Goal: Information Seeking & Learning: Understand process/instructions

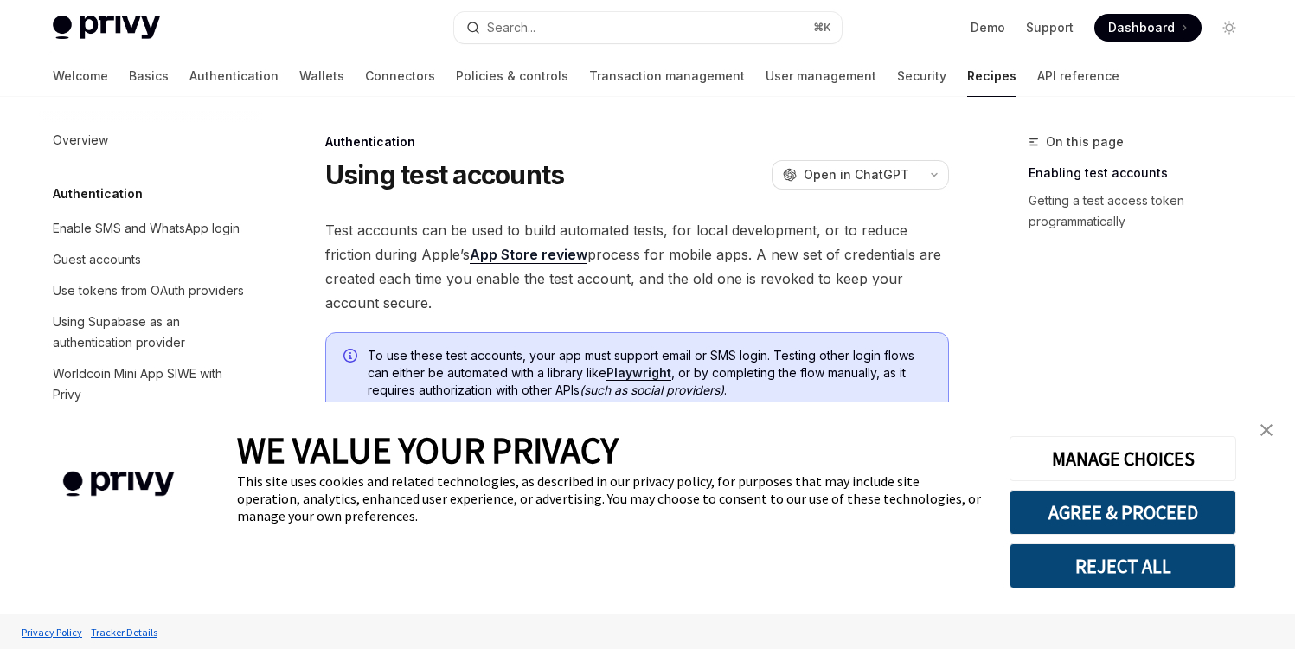
click at [1248, 418] on div "MANAGE CHOICES AGREE & PROCEED REJECT ALL" at bounding box center [1122, 508] width 277 height 213
click at [1263, 425] on img "close banner" at bounding box center [1267, 430] width 12 height 12
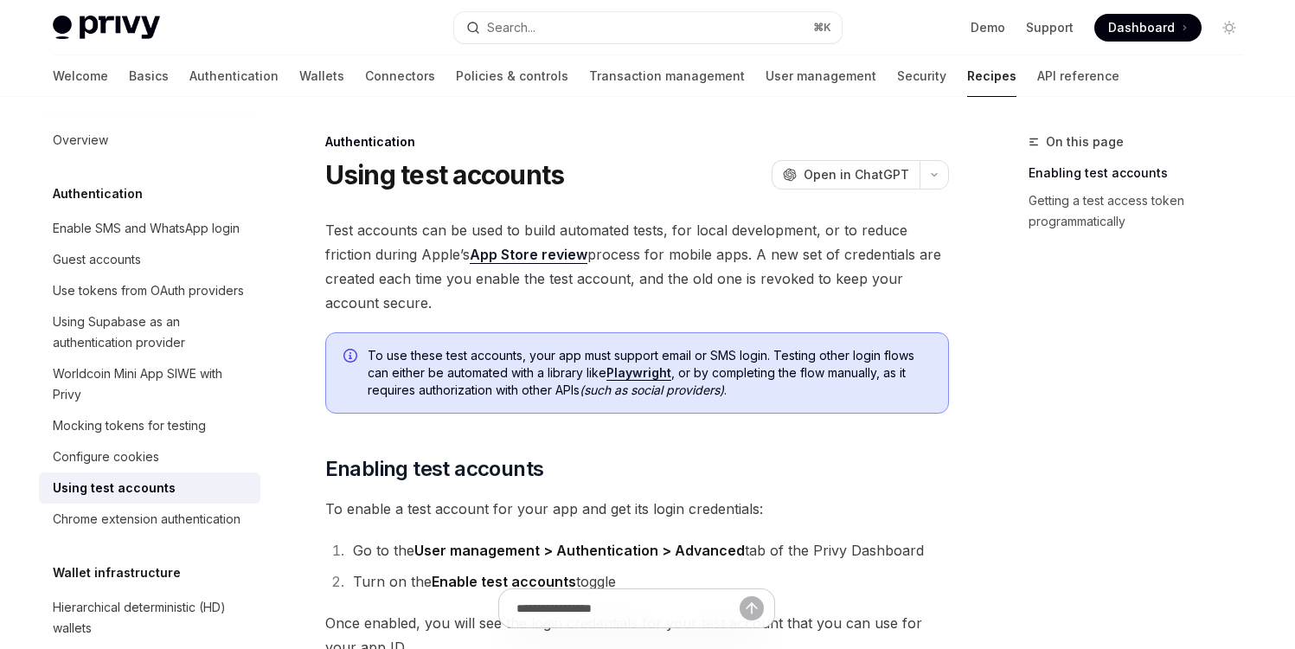
click at [364, 241] on span "Test accounts can be used to build automated tests, for local development, or t…" at bounding box center [637, 266] width 624 height 97
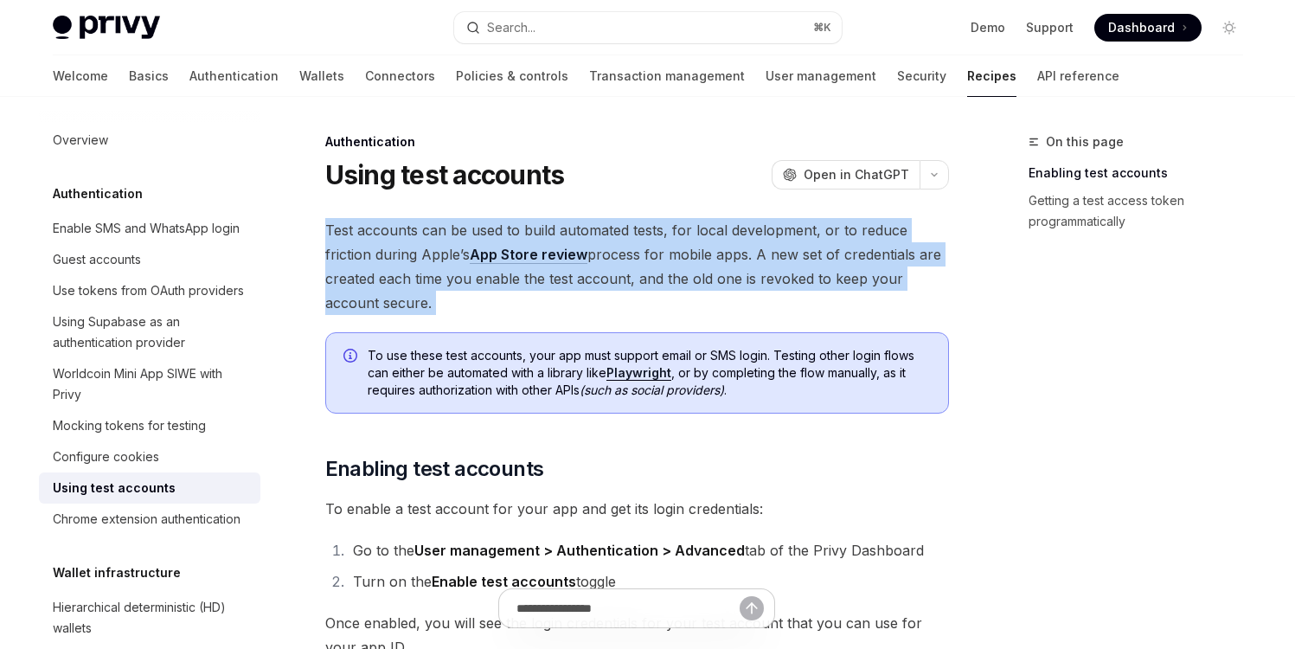
click at [364, 241] on span "Test accounts can be used to build automated tests, for local development, or t…" at bounding box center [637, 266] width 624 height 97
click at [427, 314] on span "Test accounts can be used to build automated tests, for local development, or t…" at bounding box center [637, 266] width 624 height 97
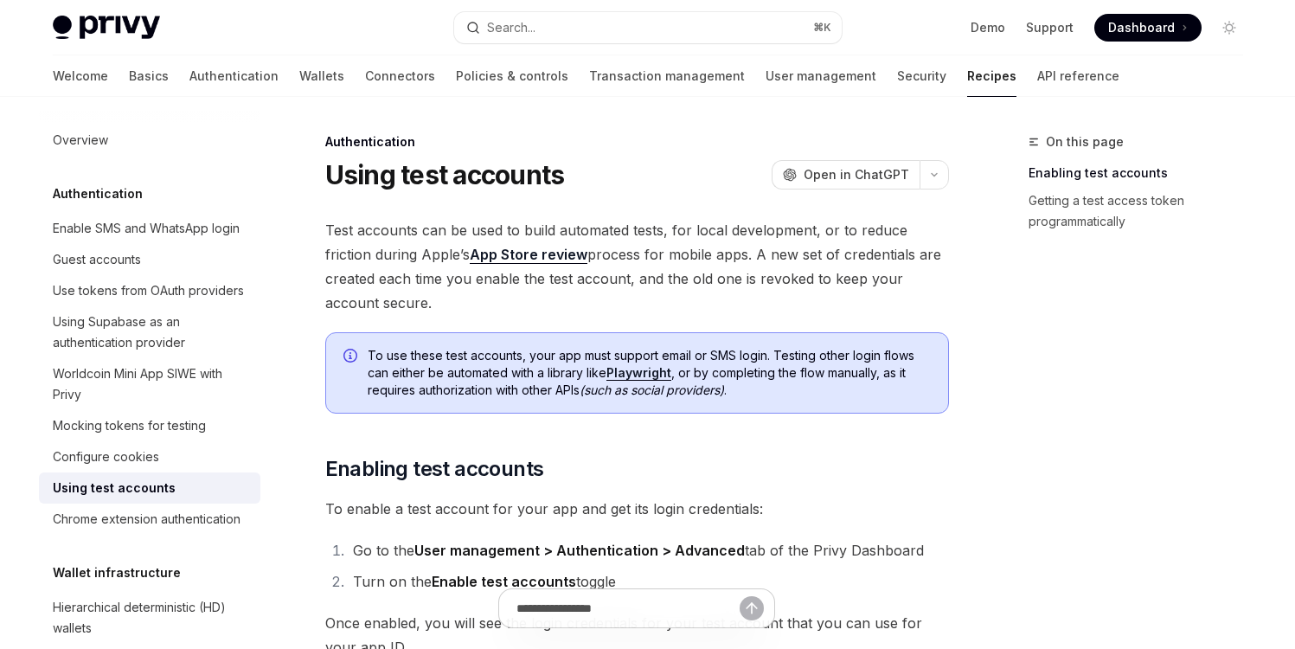
click at [427, 314] on span "Test accounts can be used to build automated tests, for local development, or t…" at bounding box center [637, 266] width 624 height 97
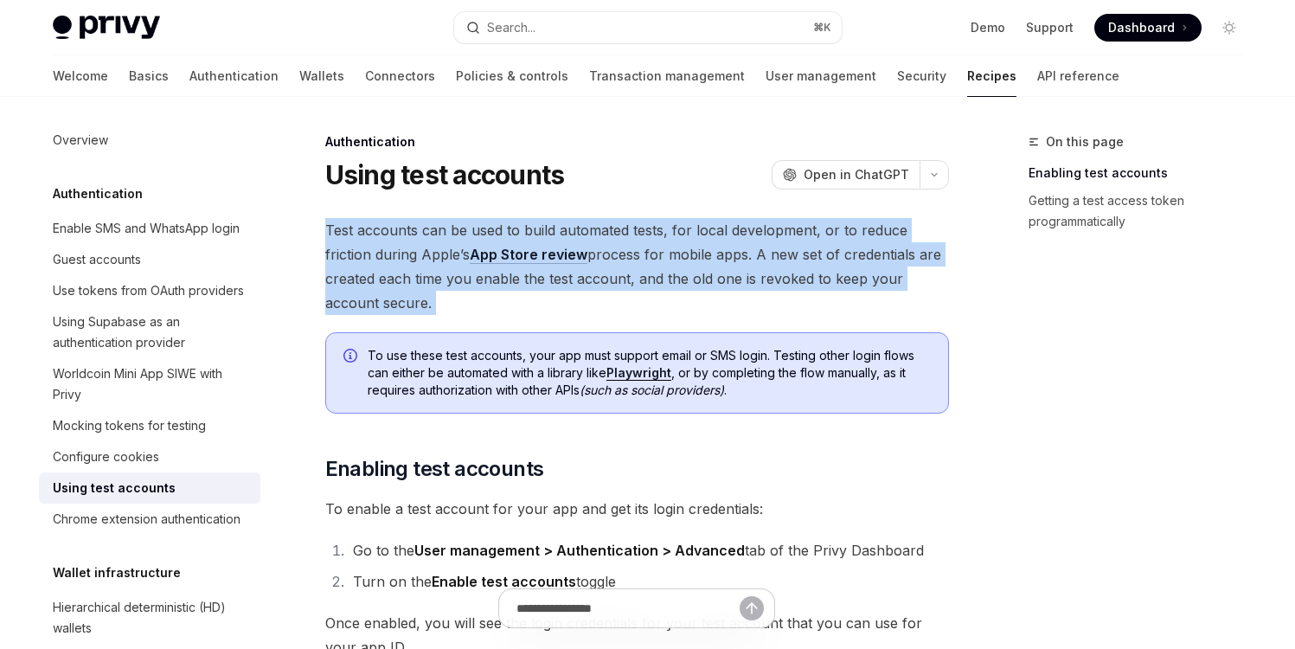
click at [427, 314] on span "Test accounts can be used to build automated tests, for local development, or t…" at bounding box center [637, 266] width 624 height 97
click at [465, 308] on span "Test accounts can be used to build automated tests, for local development, or t…" at bounding box center [637, 266] width 624 height 97
drag, startPoint x: 473, startPoint y: 313, endPoint x: 325, endPoint y: 235, distance: 167.2
click at [326, 233] on span "Test accounts can be used to build automated tests, for local development, or t…" at bounding box center [637, 266] width 624 height 97
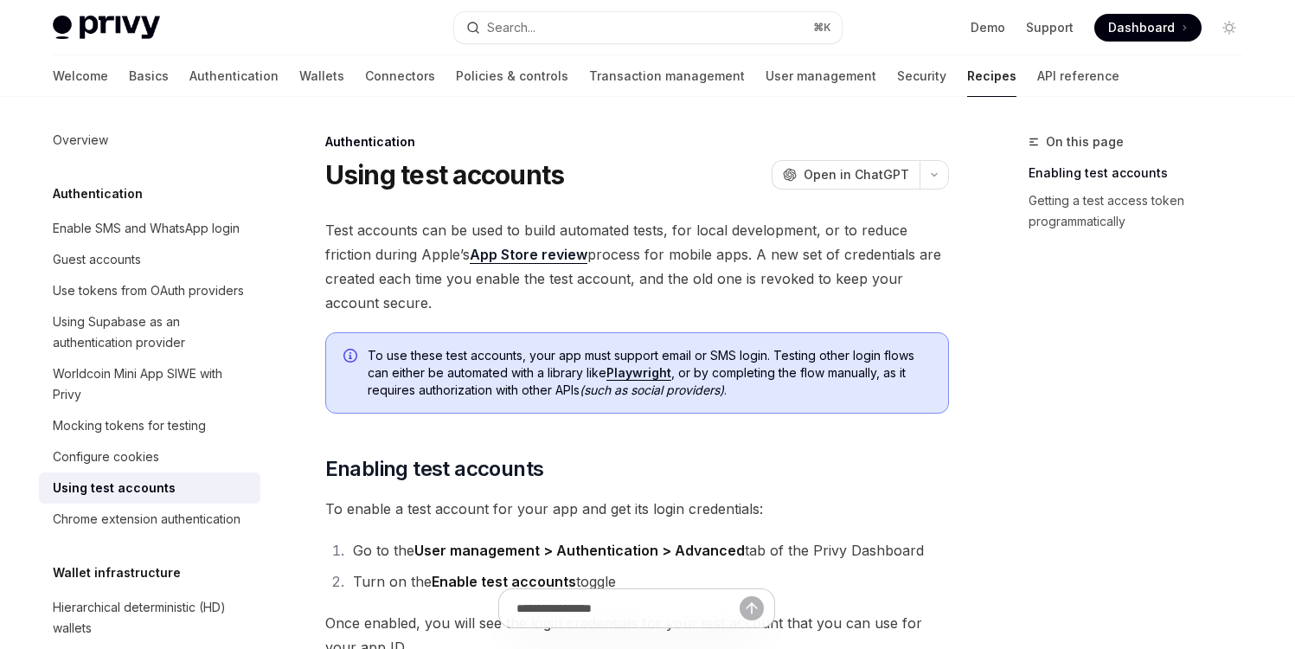
drag, startPoint x: 327, startPoint y: 228, endPoint x: 439, endPoint y: 298, distance: 131.8
click at [439, 298] on span "Test accounts can be used to build automated tests, for local development, or t…" at bounding box center [637, 266] width 624 height 97
click at [450, 305] on span "Test accounts can be used to build automated tests, for local development, or t…" at bounding box center [637, 266] width 624 height 97
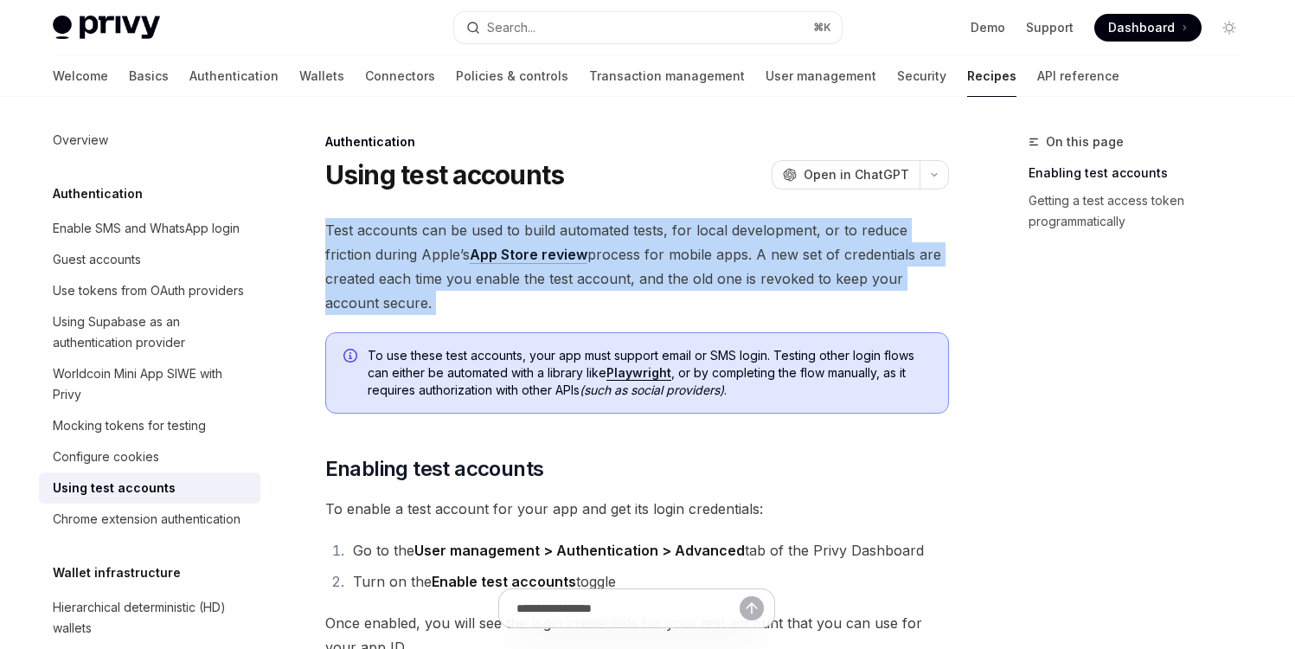
drag, startPoint x: 450, startPoint y: 305, endPoint x: 309, endPoint y: 224, distance: 162.8
drag, startPoint x: 321, startPoint y: 226, endPoint x: 444, endPoint y: 304, distance: 145.5
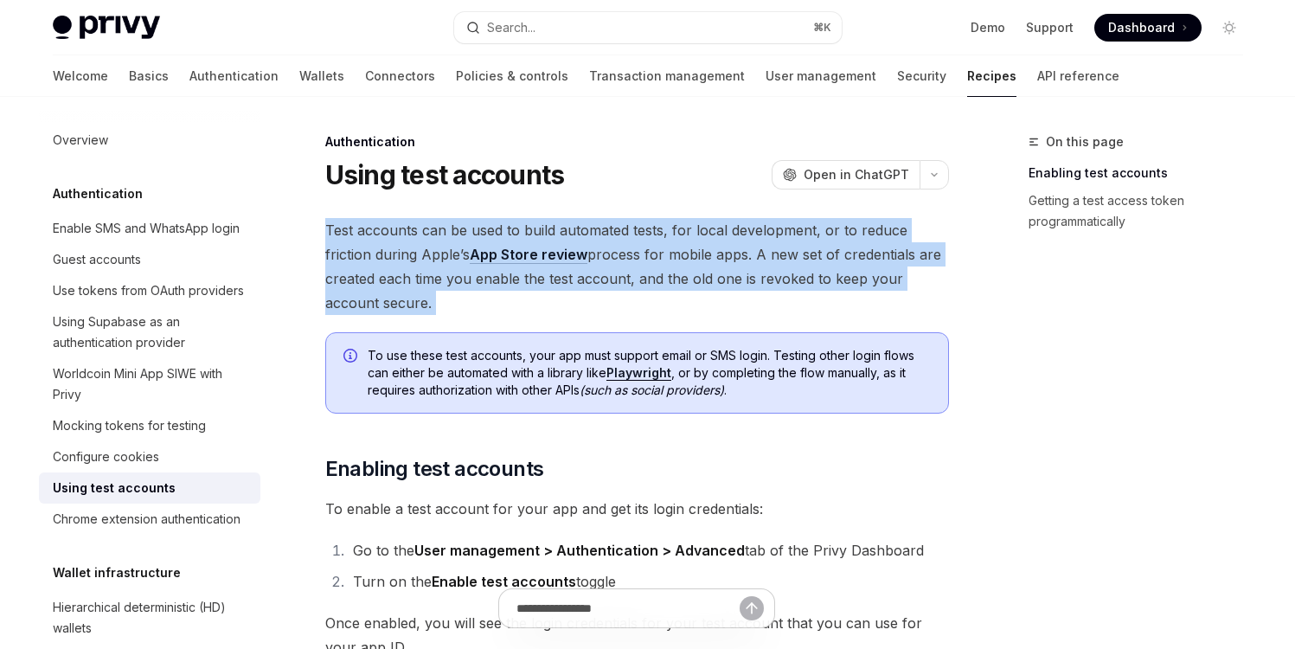
click at [444, 304] on span "Test accounts can be used to build automated tests, for local development, or t…" at bounding box center [637, 266] width 624 height 97
drag, startPoint x: 444, startPoint y: 304, endPoint x: 332, endPoint y: 228, distance: 135.1
click at [332, 228] on span "Test accounts can be used to build automated tests, for local development, or t…" at bounding box center [637, 266] width 624 height 97
drag, startPoint x: 326, startPoint y: 228, endPoint x: 451, endPoint y: 299, distance: 143.0
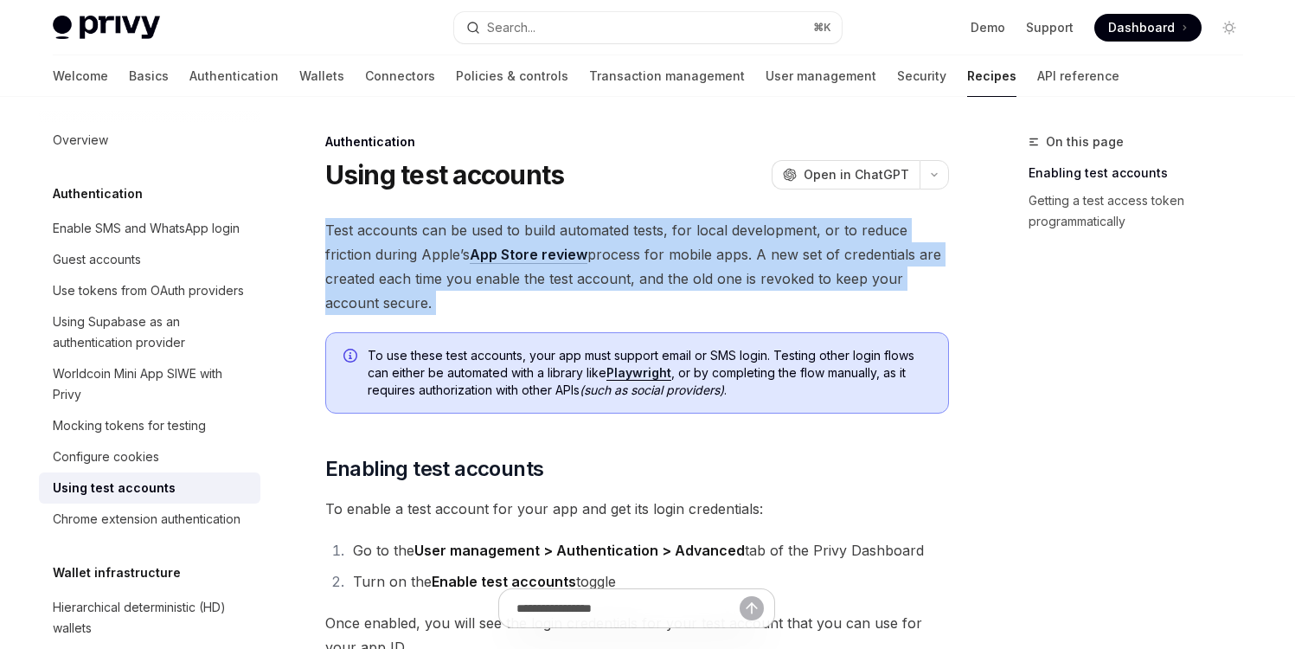
click at [451, 299] on span "Test accounts can be used to build automated tests, for local development, or t…" at bounding box center [637, 266] width 624 height 97
click at [516, 295] on span "Test accounts can be used to build automated tests, for local development, or t…" at bounding box center [637, 266] width 624 height 97
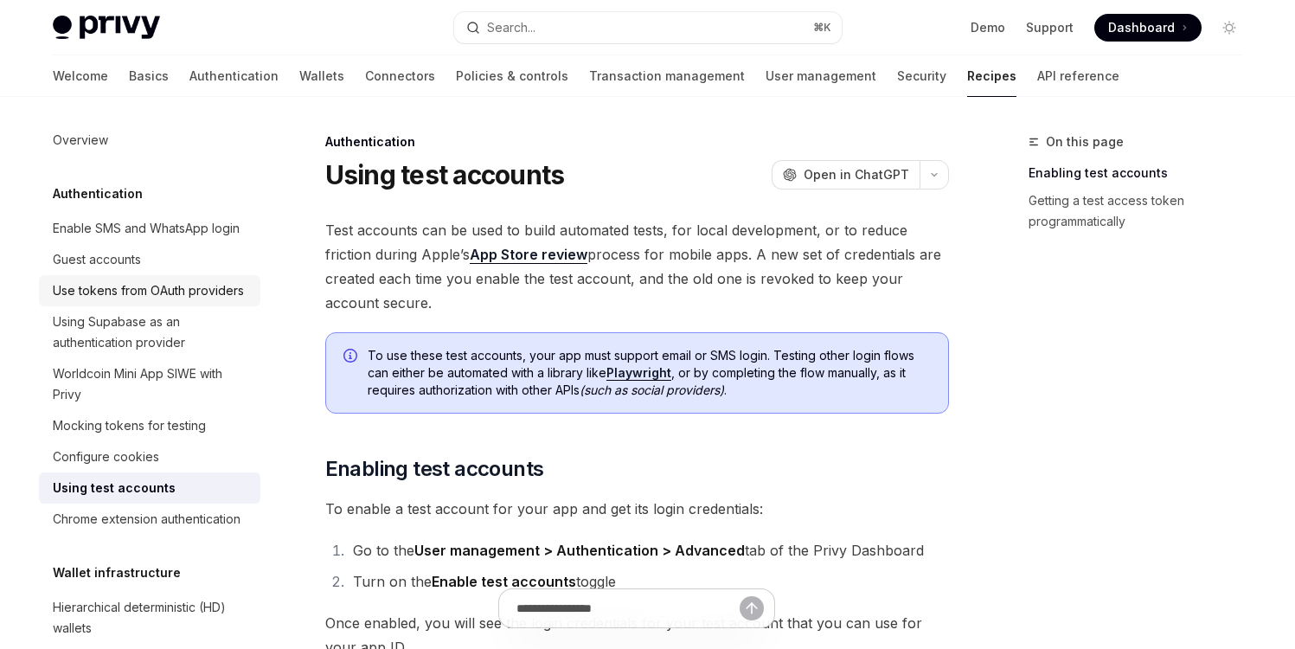
click at [97, 301] on div "Use tokens from OAuth providers" at bounding box center [148, 290] width 191 height 21
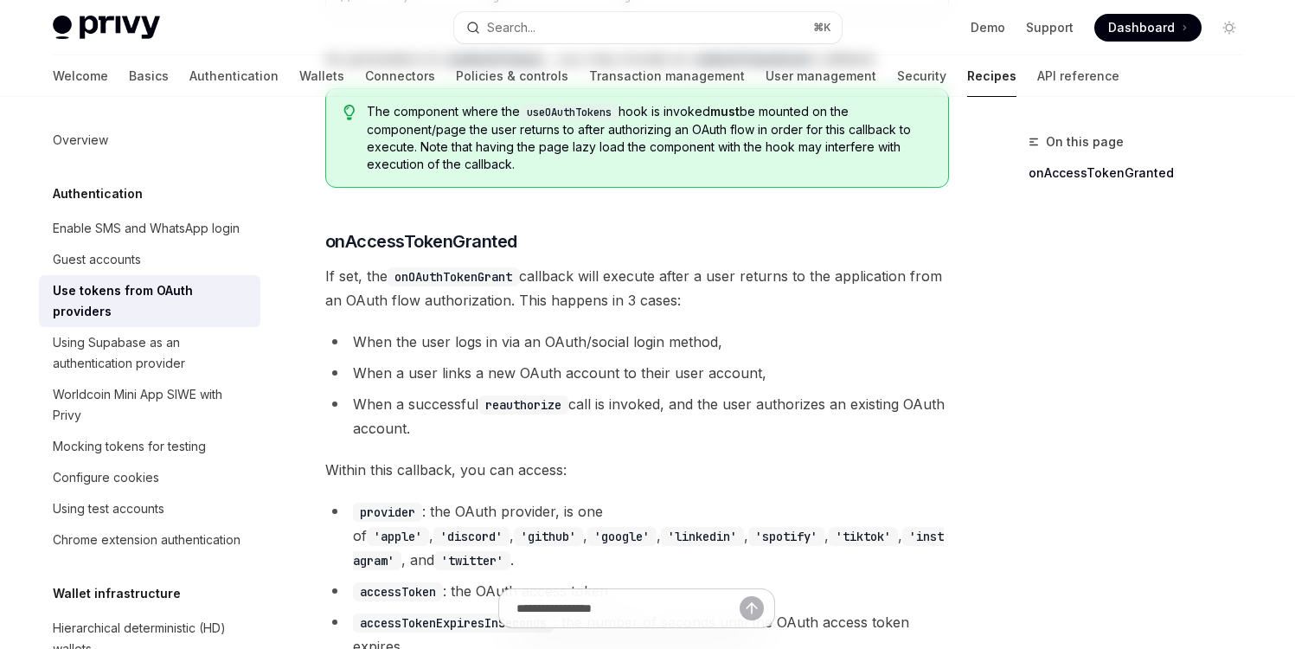
scroll to position [806, 0]
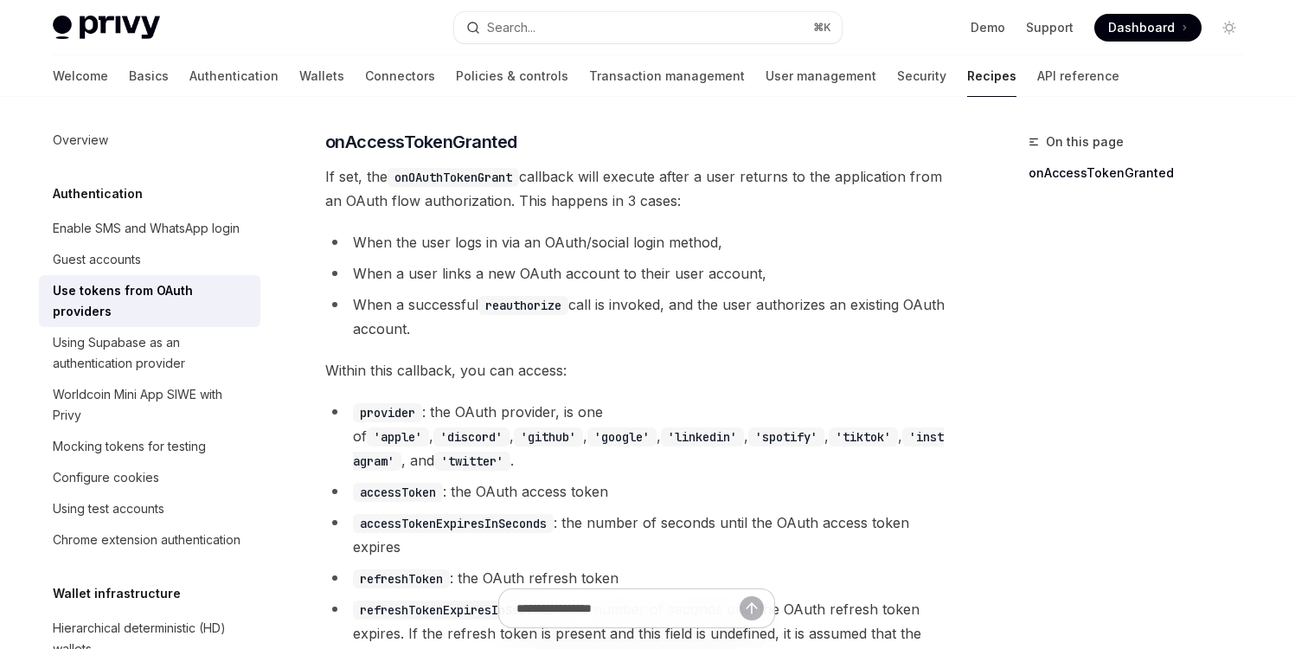
type textarea "*"
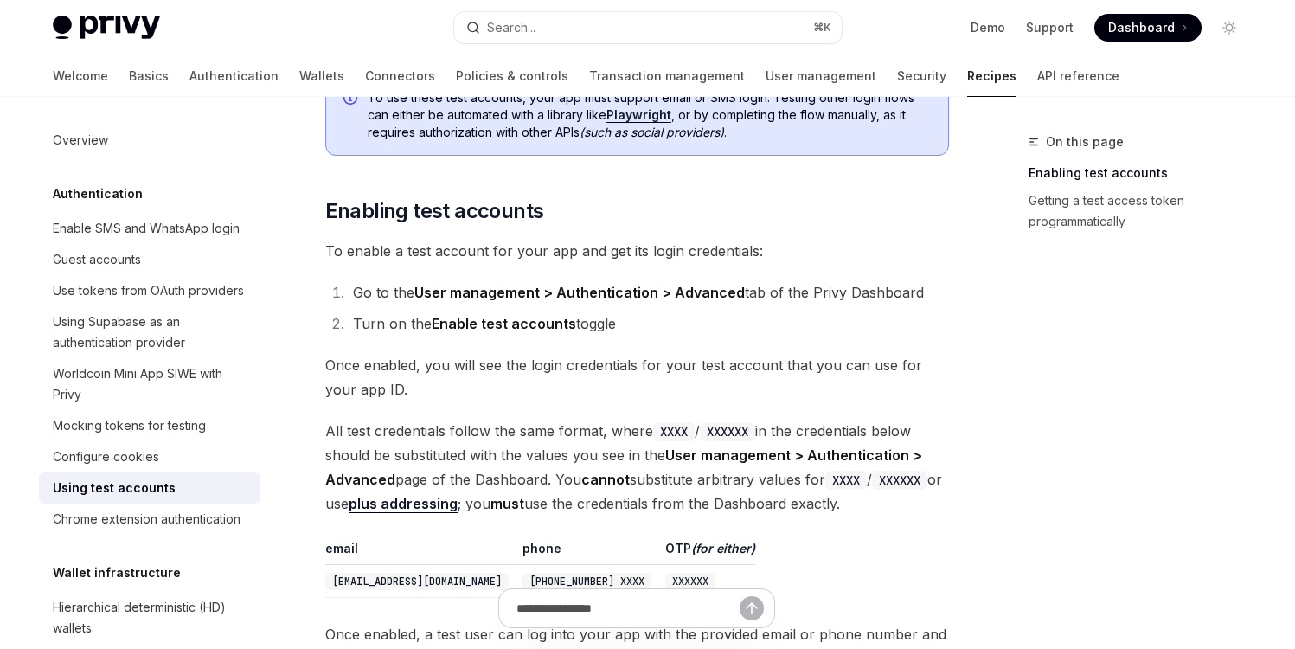
scroll to position [175, 0]
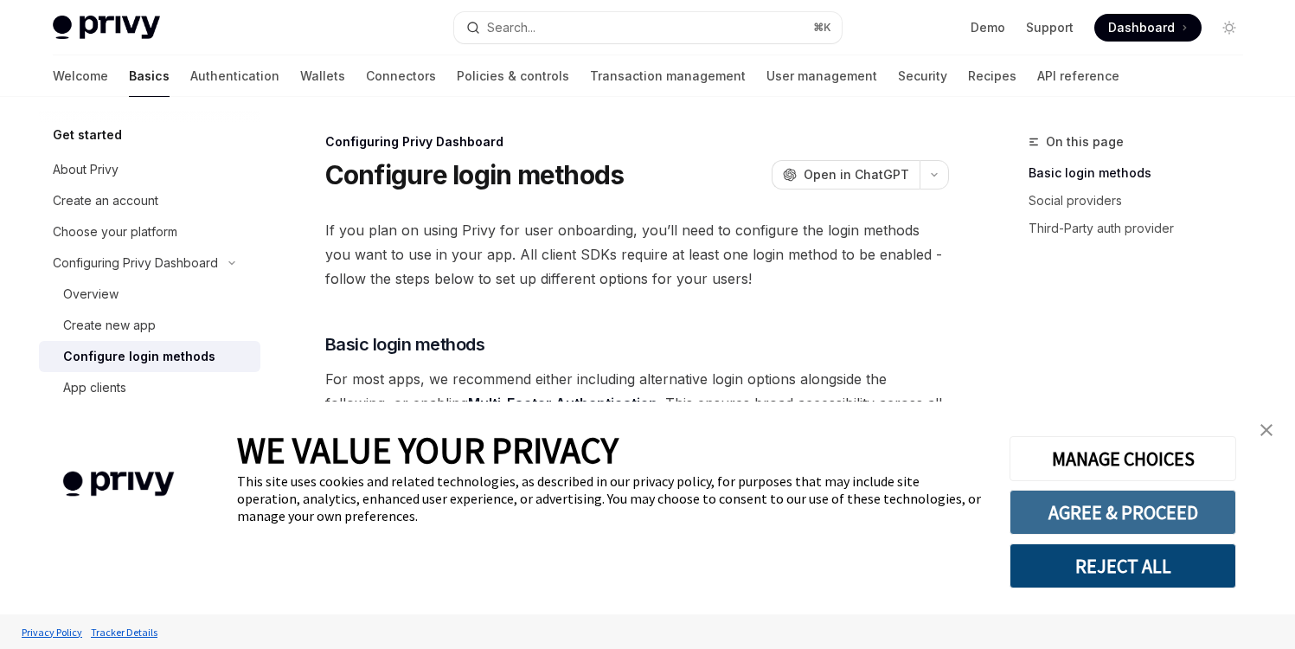
click at [1168, 506] on button "AGREE & PROCEED" at bounding box center [1123, 512] width 227 height 45
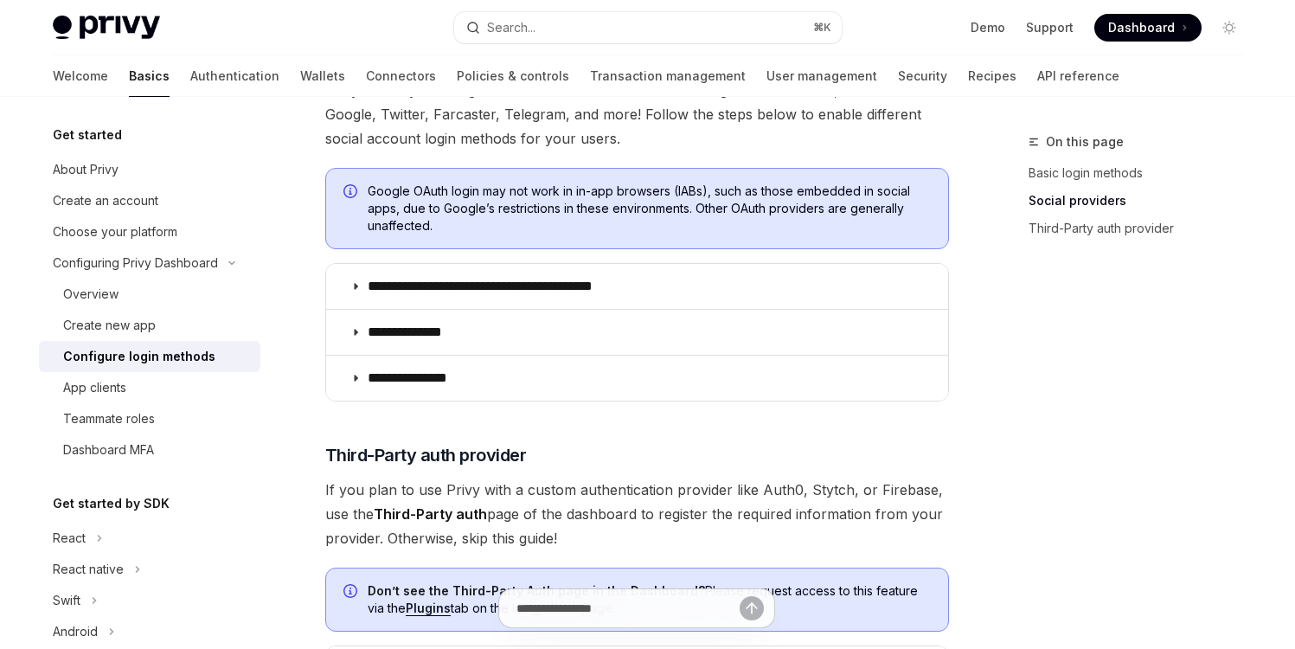
scroll to position [626, 0]
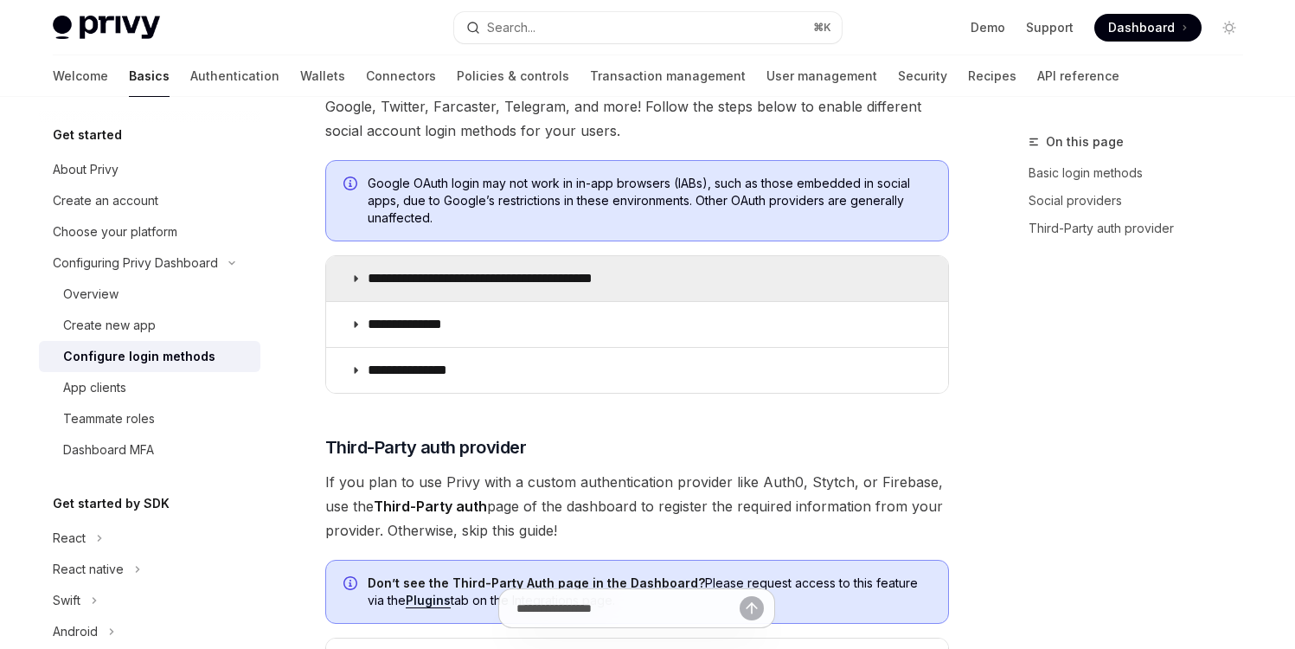
click at [357, 280] on icon at bounding box center [355, 278] width 10 height 10
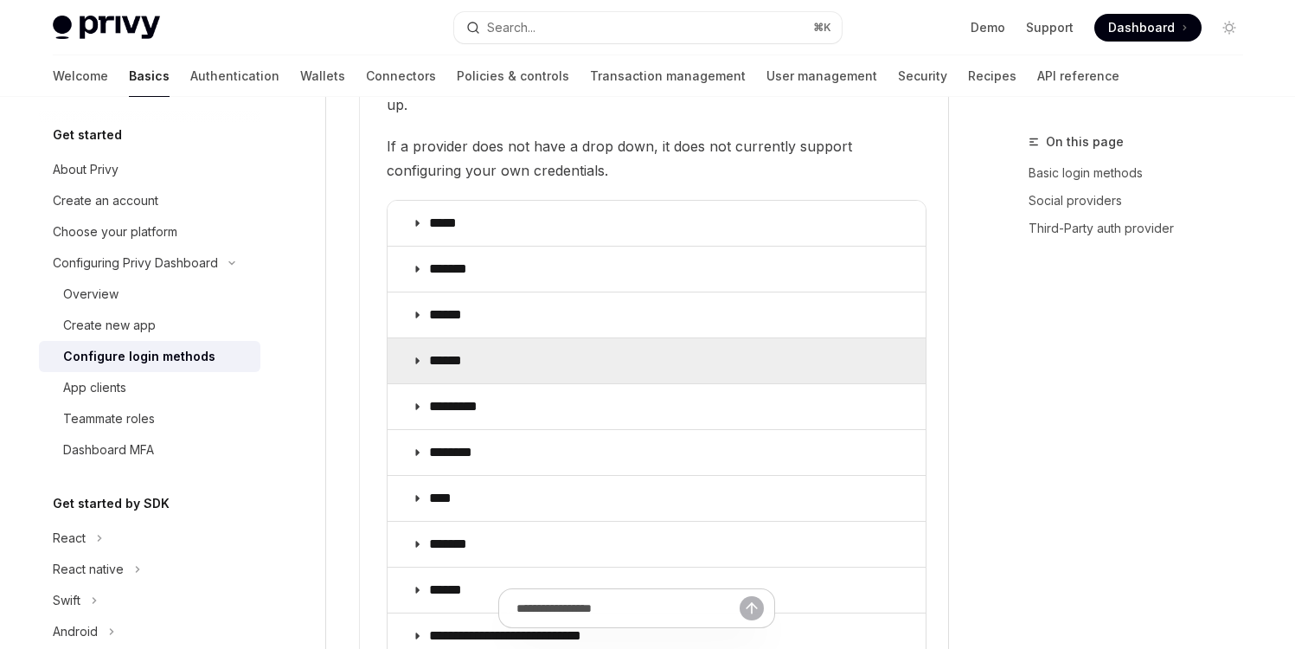
scroll to position [2098, 0]
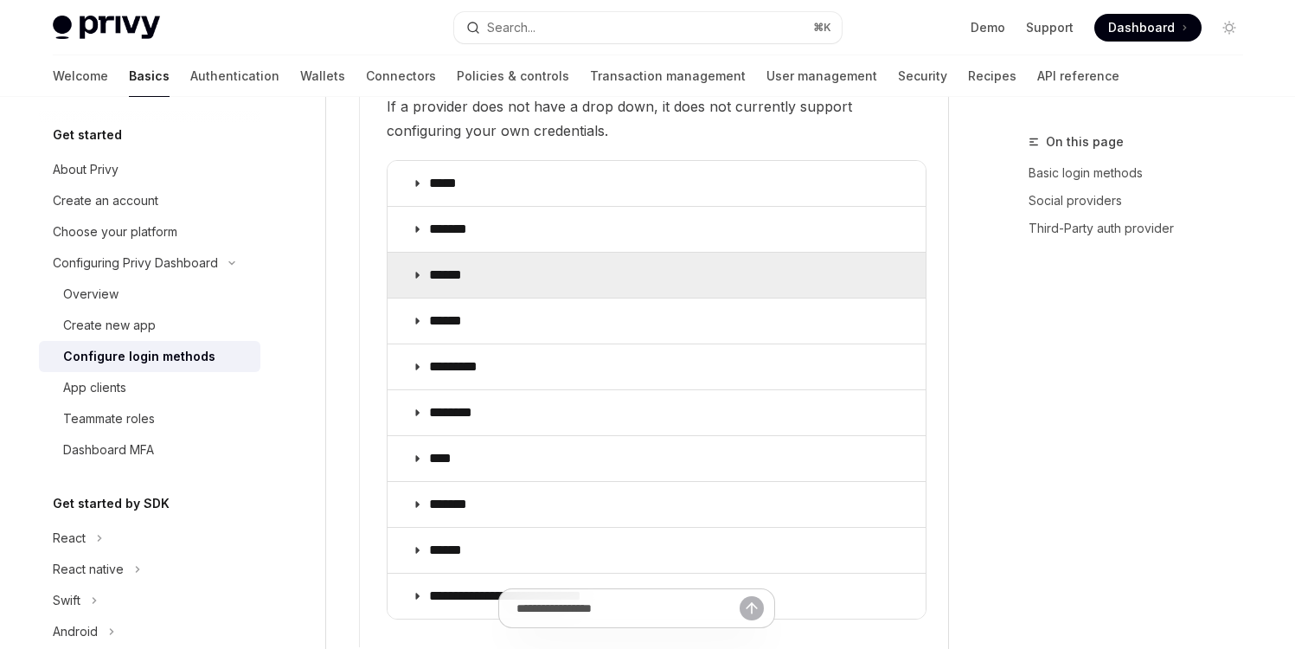
click at [421, 253] on summary "******" at bounding box center [657, 275] width 538 height 45
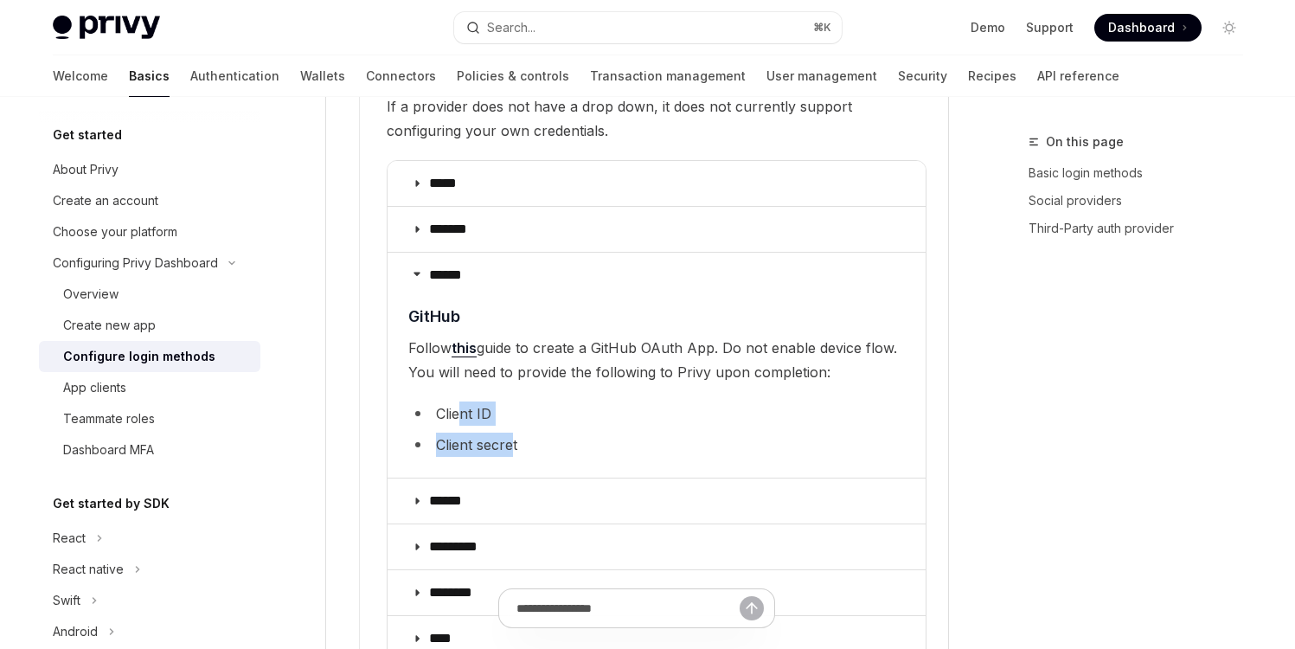
drag, startPoint x: 462, startPoint y: 389, endPoint x: 527, endPoint y: 418, distance: 70.9
click at [516, 418] on ul "Client ID Client secret" at bounding box center [656, 429] width 497 height 55
click at [1025, 416] on div "On this page Basic login methods Social providers Third-Party auth provider" at bounding box center [1125, 390] width 263 height 517
